Goal: Information Seeking & Learning: Find specific fact

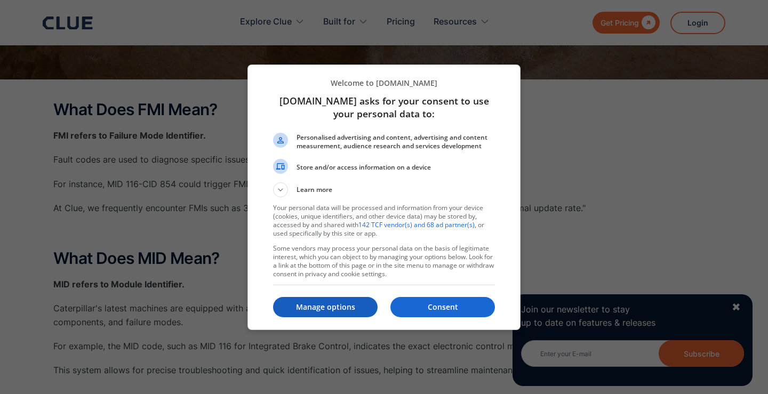
click at [336, 297] on button "Manage options" at bounding box center [325, 307] width 104 height 20
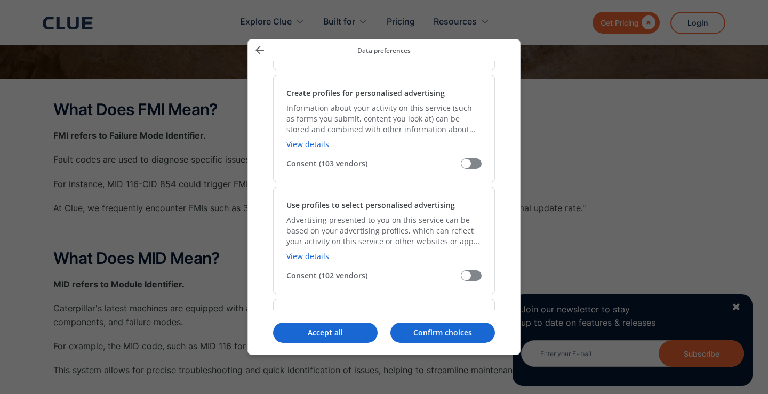
scroll to position [267, 0]
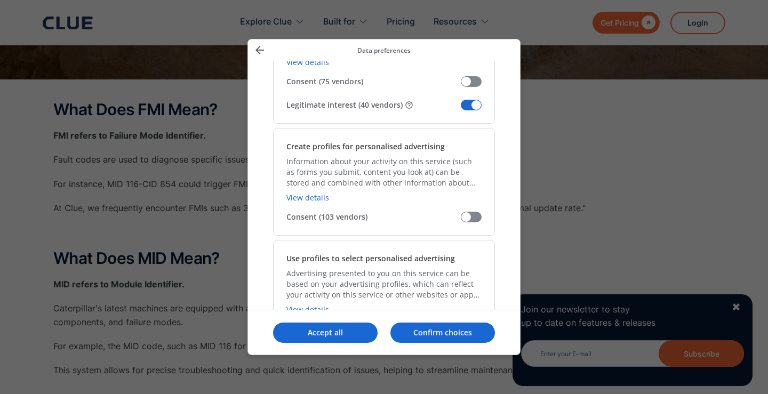
click at [466, 104] on span "Manage your data" at bounding box center [471, 105] width 21 height 11
click at [461, 109] on input "Legitimate interest (40 vendors)" at bounding box center [461, 109] width 0 height 0
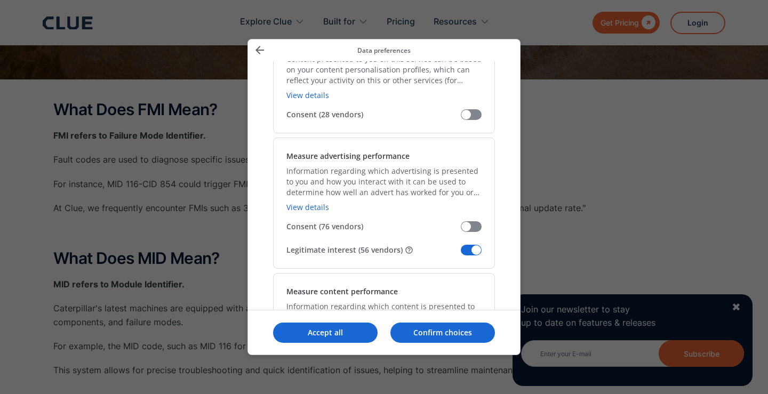
scroll to position [746, 0]
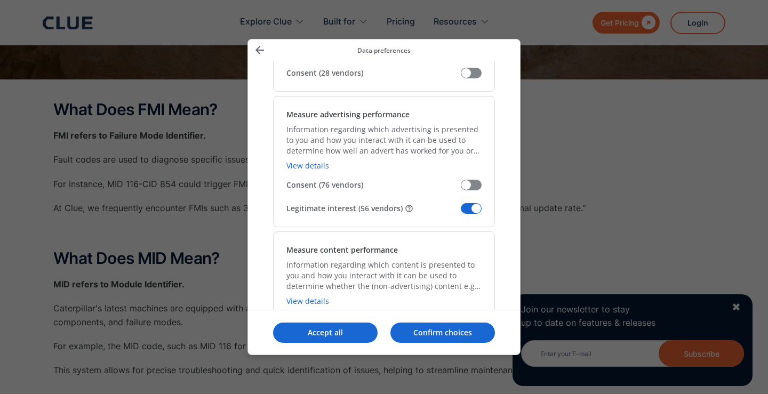
click at [468, 205] on span "Manage your data" at bounding box center [471, 208] width 21 height 11
click at [461, 212] on input "Legitimate interest (56 vendors)" at bounding box center [461, 212] width 0 height 0
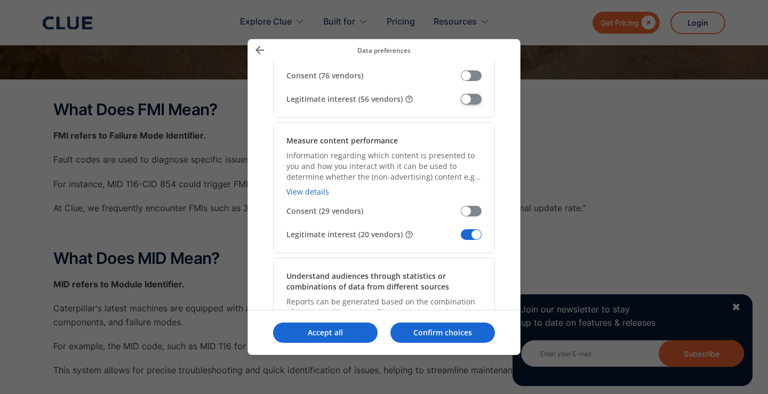
scroll to position [906, 0]
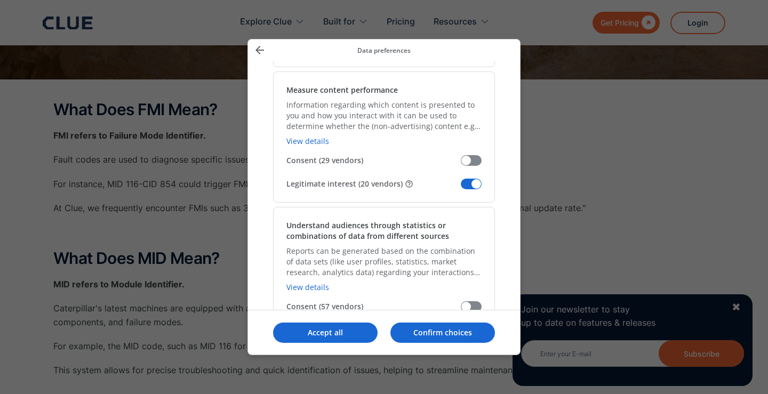
click at [466, 180] on span "Manage your data" at bounding box center [471, 184] width 21 height 11
click at [461, 188] on input "Legitimate interest (20 vendors)" at bounding box center [461, 188] width 0 height 0
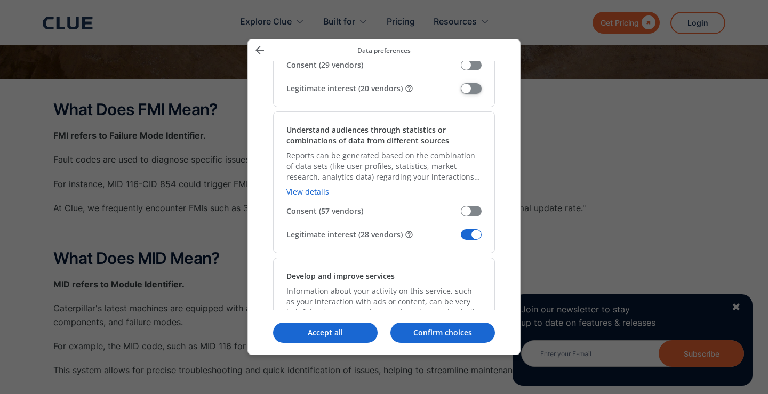
scroll to position [1066, 0]
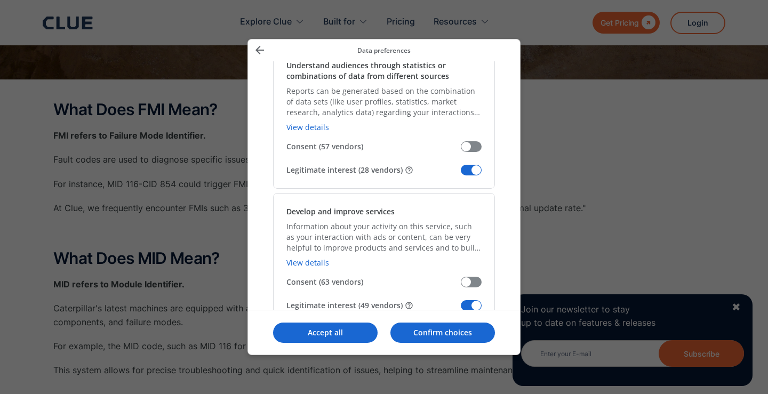
click at [465, 164] on div "Understand audiences through statistics or combinations of data from different …" at bounding box center [384, 118] width 222 height 142
click at [466, 168] on span "Manage your data" at bounding box center [471, 170] width 21 height 11
click at [461, 174] on input "Legitimate interest (28 vendors)" at bounding box center [461, 174] width 0 height 0
click at [467, 299] on div "Develop and improve services Information about your activity on this service, s…" at bounding box center [384, 258] width 222 height 131
click at [467, 300] on span "Manage your data" at bounding box center [471, 305] width 21 height 11
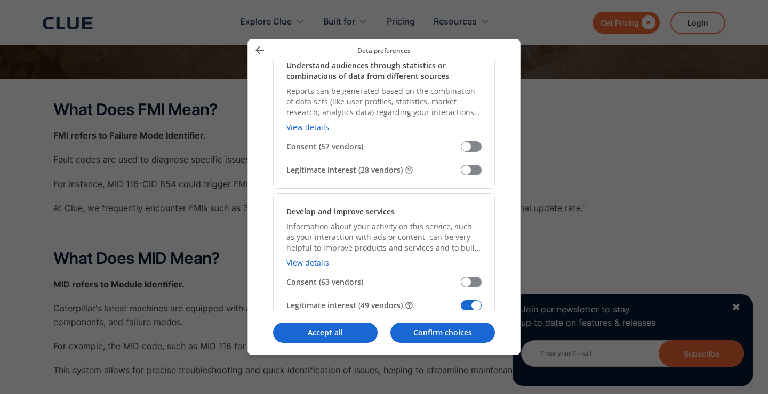
click at [461, 309] on input "Legitimate interest (49 vendors)" at bounding box center [461, 309] width 0 height 0
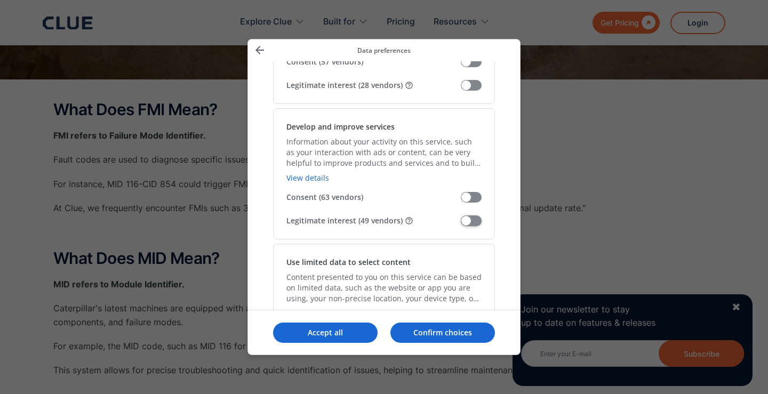
scroll to position [1333, 0]
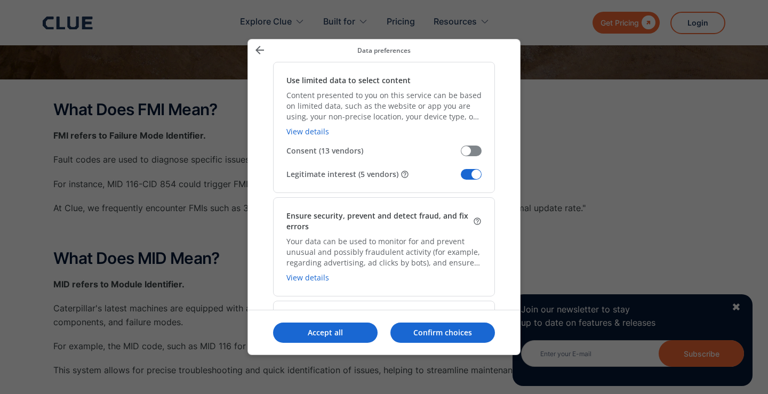
click at [464, 176] on span "Manage your data" at bounding box center [471, 174] width 21 height 11
click at [461, 178] on input "Legitimate interest (5 vendors)" at bounding box center [461, 178] width 0 height 0
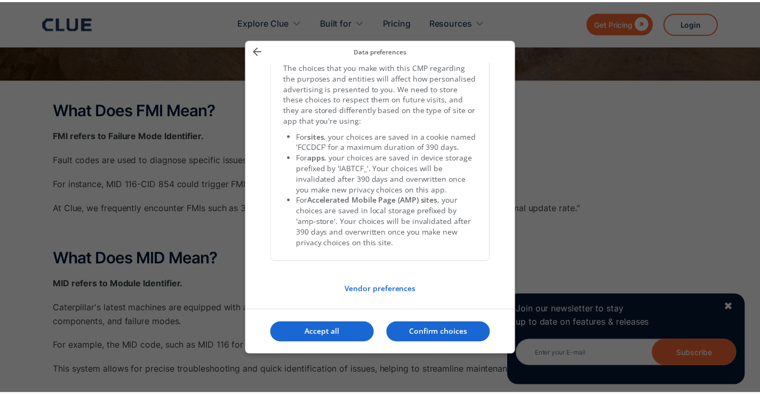
scroll to position [2245, 0]
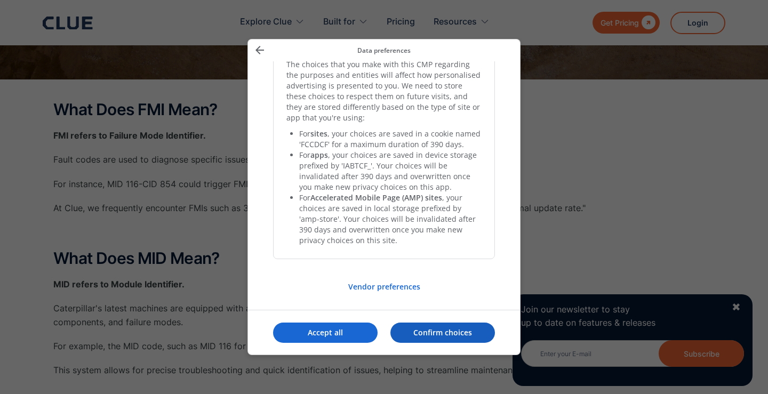
click at [416, 334] on p "Confirm choices" at bounding box center [442, 332] width 104 height 11
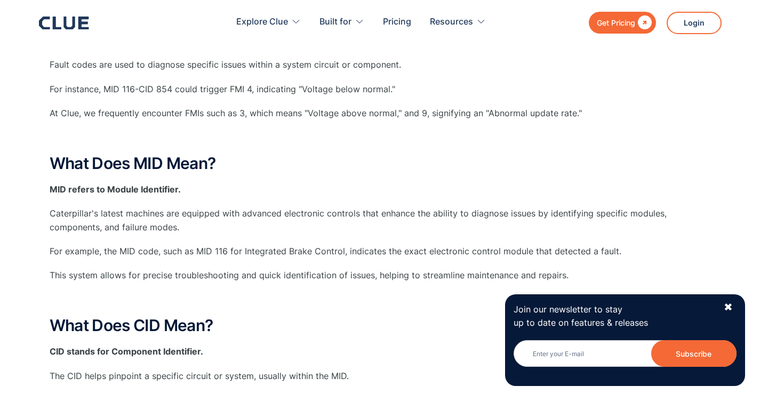
scroll to position [267, 0]
